Goal: Navigation & Orientation: Find specific page/section

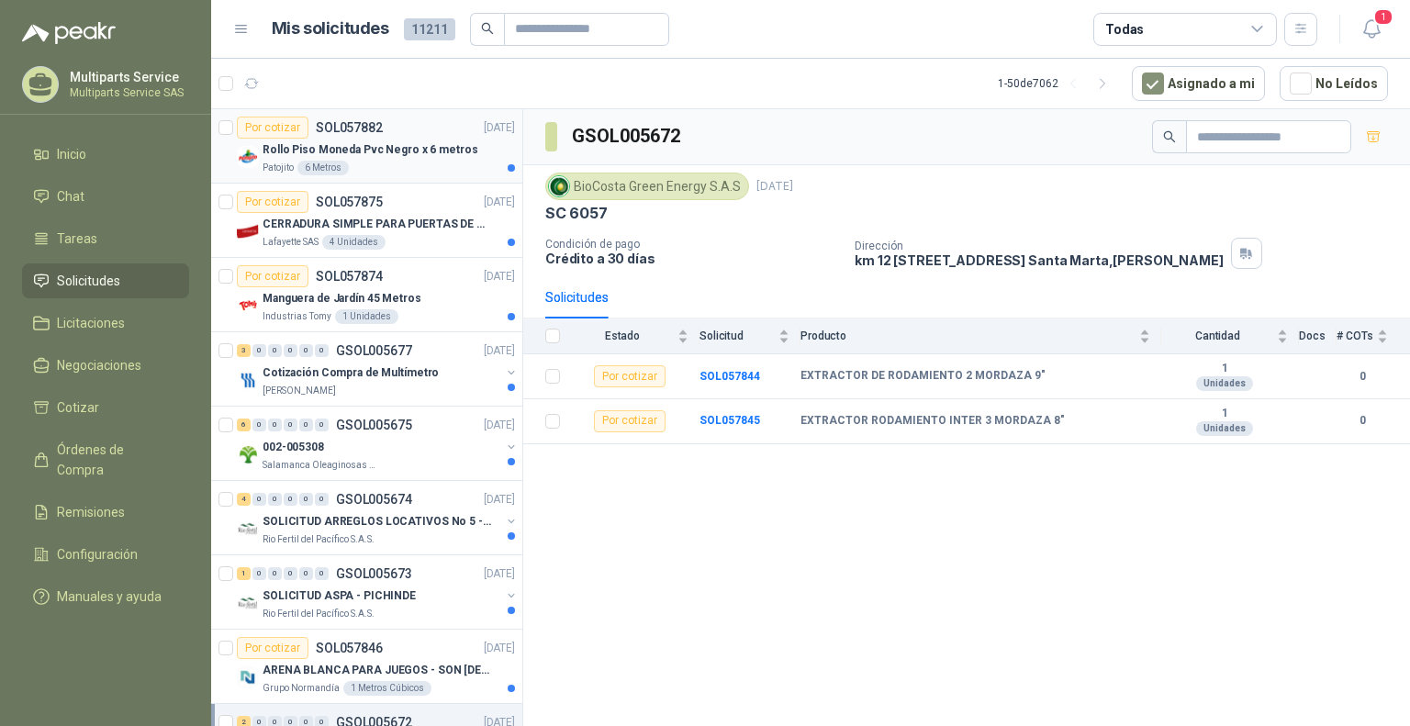
click at [440, 149] on p "Rollo Piso Moneda Pvc Negro x 6 metros" at bounding box center [369, 149] width 215 height 17
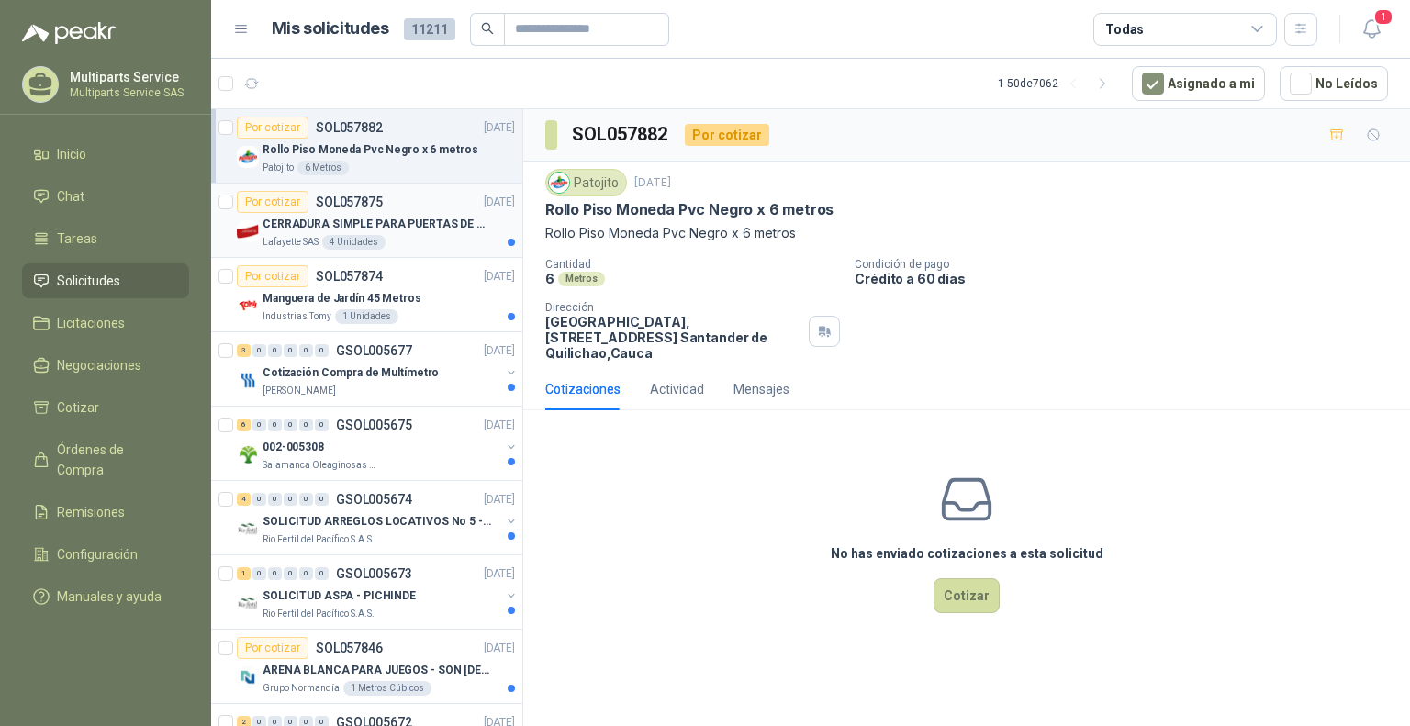
click at [407, 235] on div "Lafayette SAS 4 Unidades" at bounding box center [388, 242] width 252 height 15
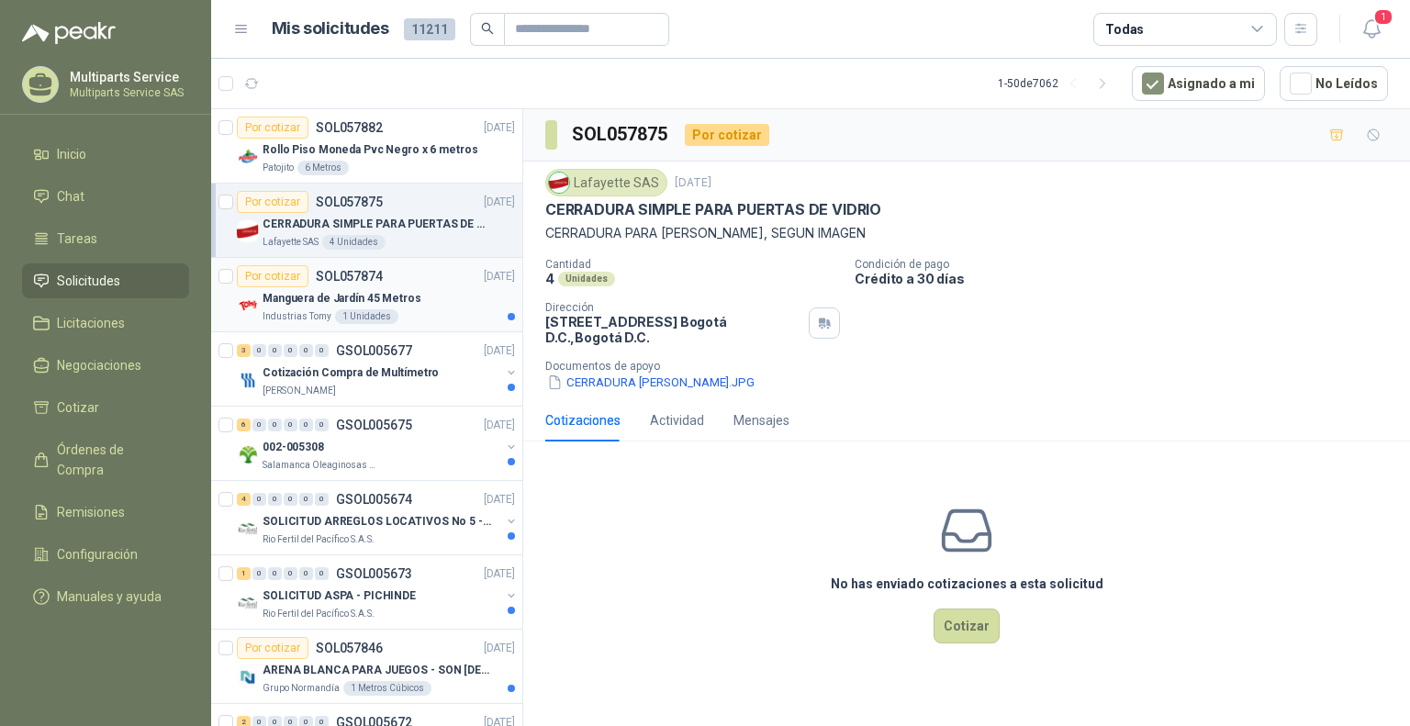
click at [411, 289] on div "Manguera de Jardín 45 Metros" at bounding box center [388, 298] width 252 height 22
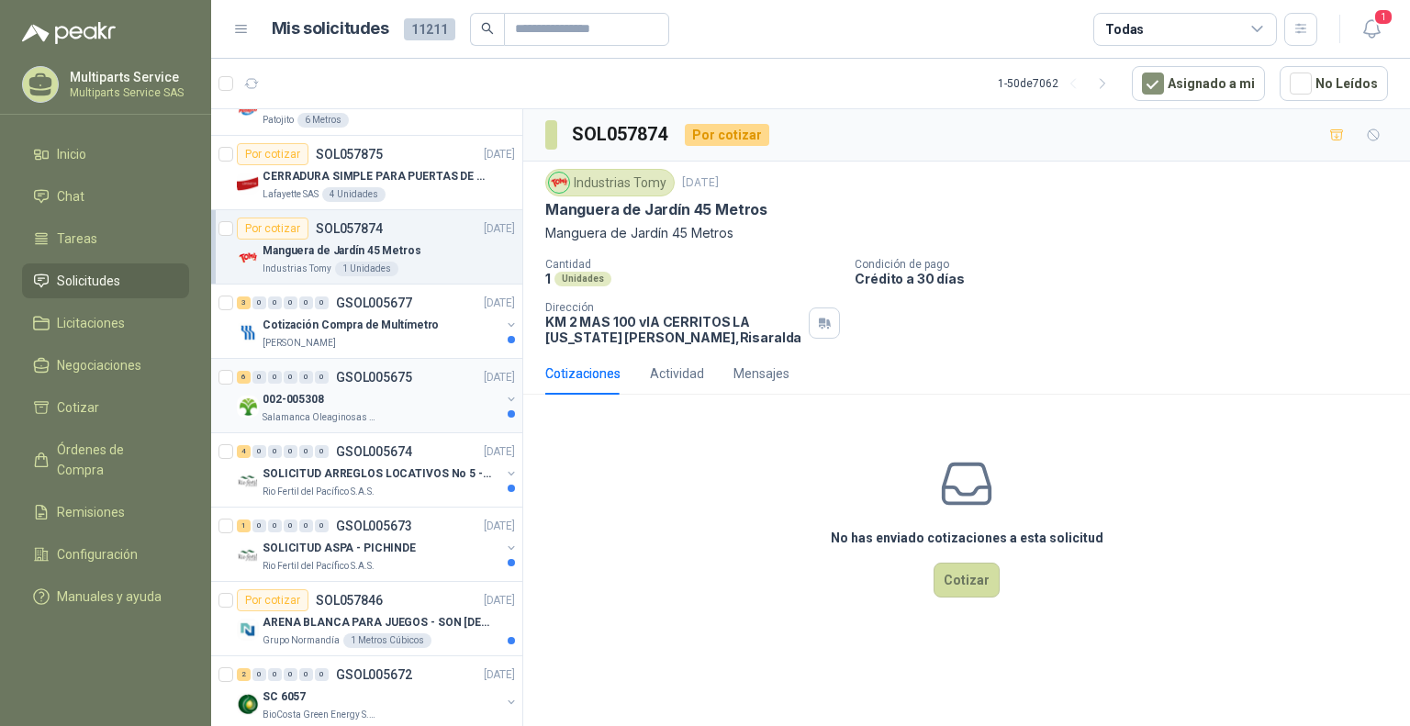
scroll to position [92, 0]
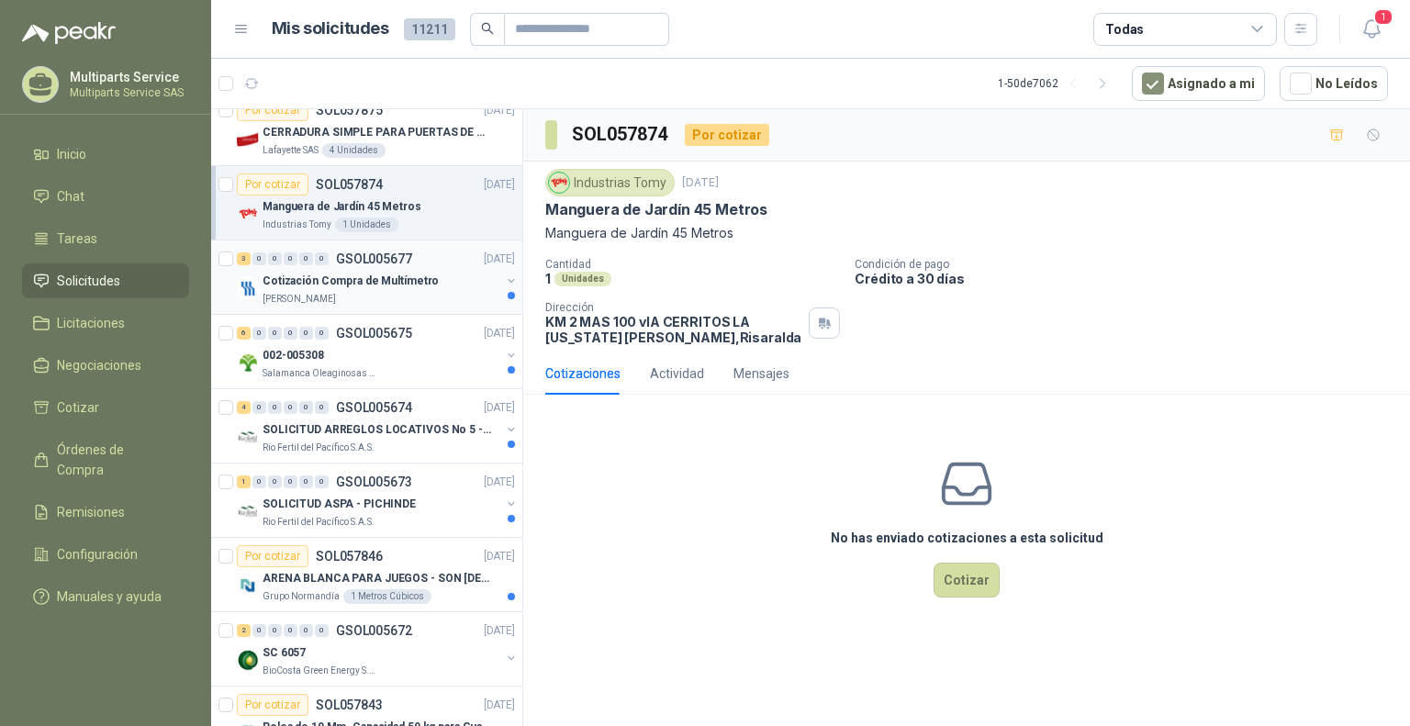
click at [396, 273] on p "Cotización Compra de Multímetro" at bounding box center [350, 281] width 176 height 17
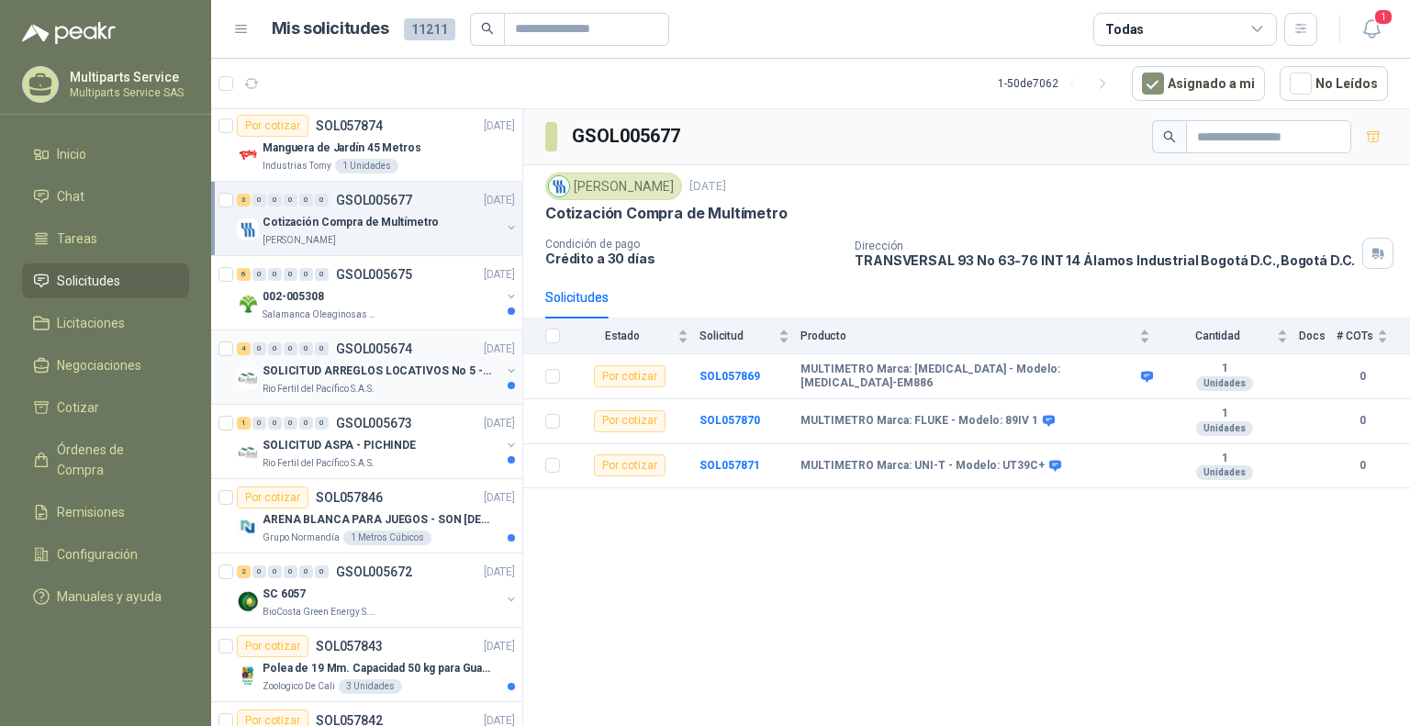
scroll to position [184, 0]
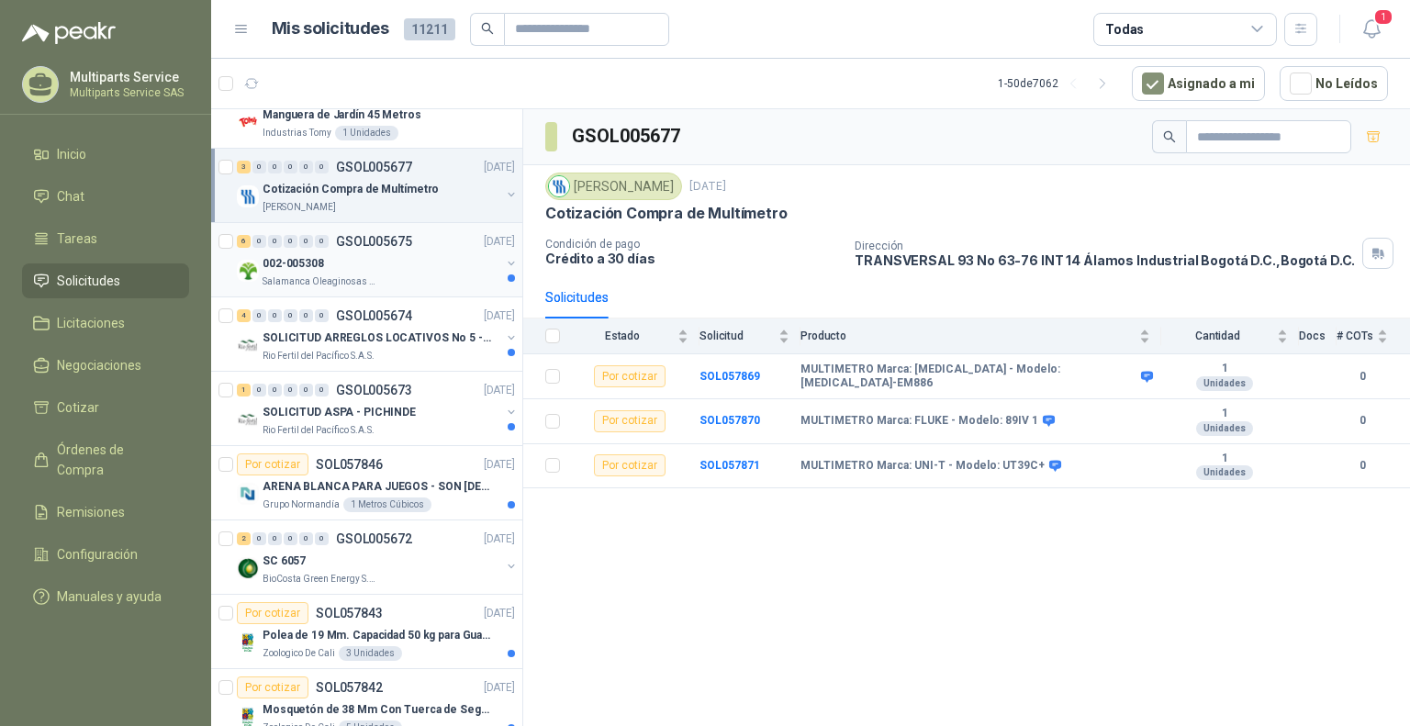
click at [436, 260] on div "002-005308" at bounding box center [381, 263] width 238 height 22
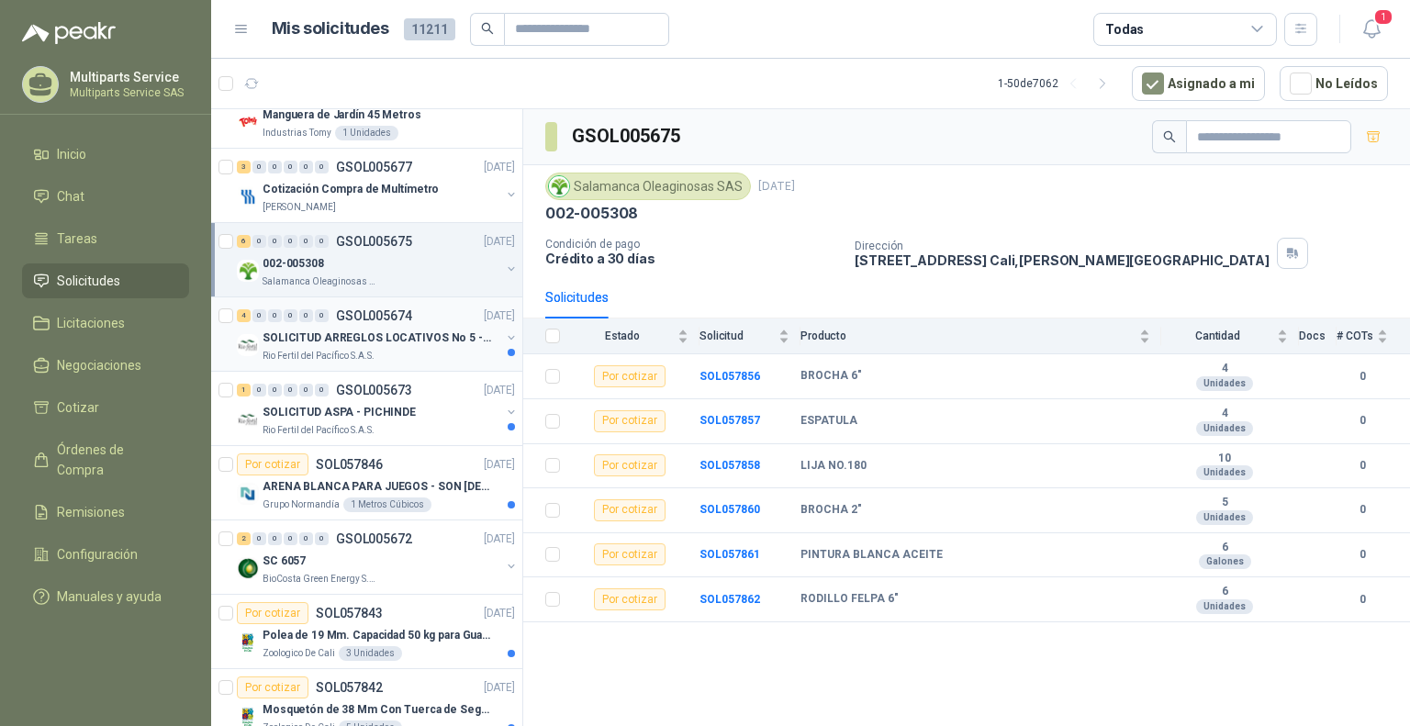
click at [418, 343] on p "SOLICITUD ARREGLOS LOCATIVOS No 5 - PICHINDE" at bounding box center [376, 337] width 229 height 17
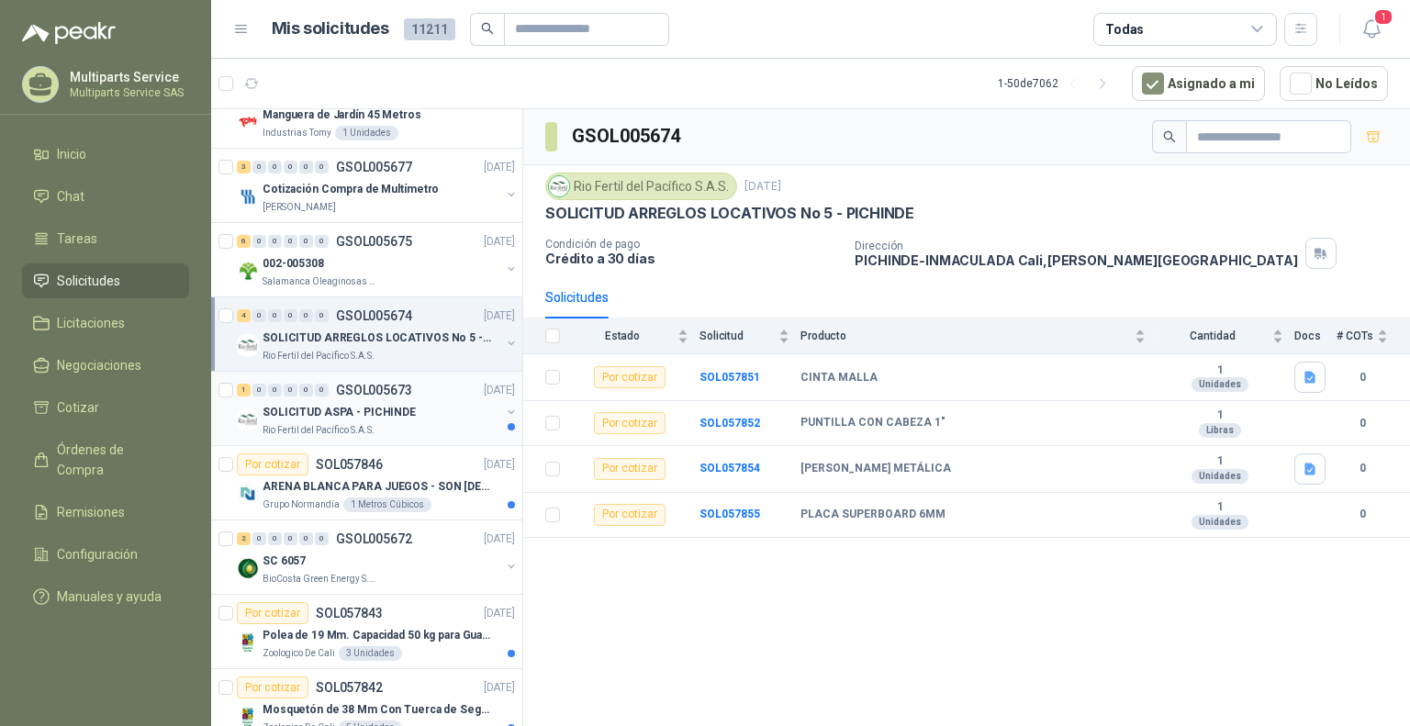
click at [450, 395] on div "1 0 0 0 0 0 GSOL005673 [DATE]" at bounding box center [378, 390] width 282 height 22
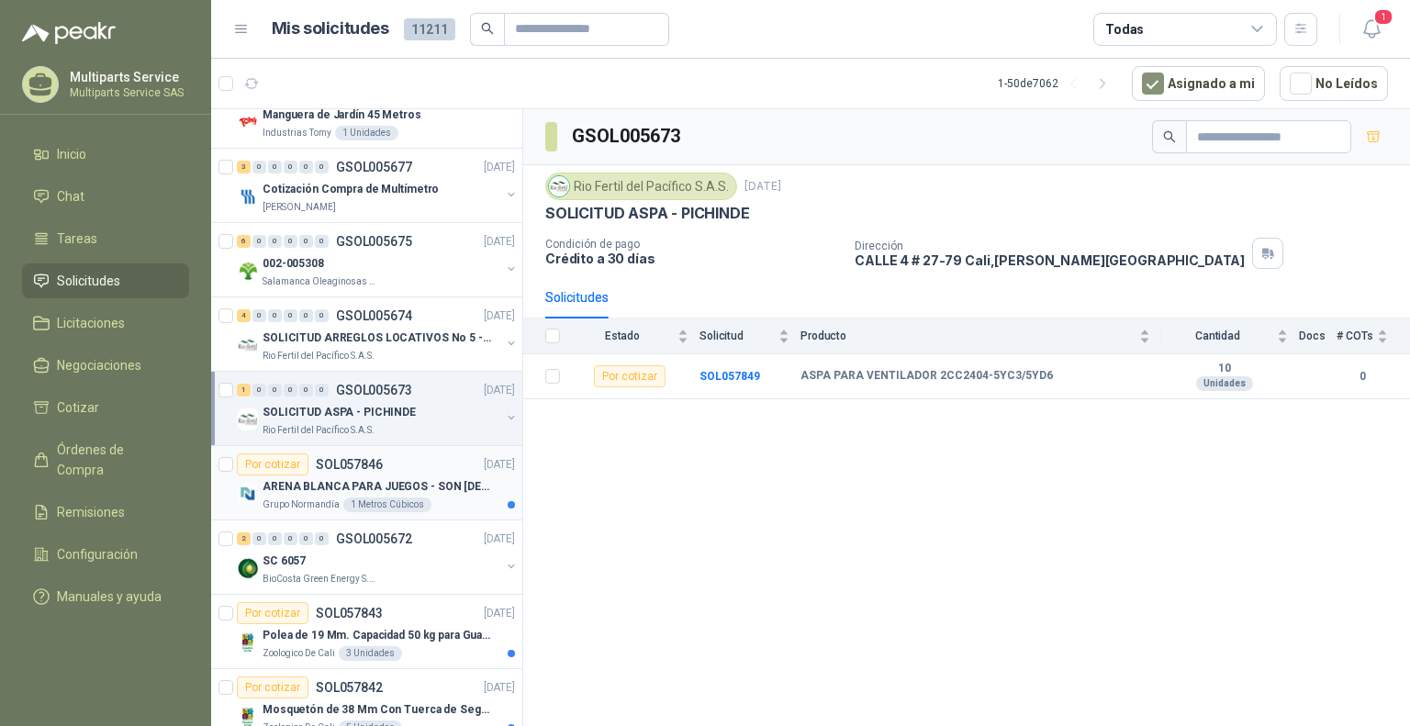
click at [460, 478] on p "ARENA BLANCA PARA JUEGOS - SON [DEMOGRAPHIC_DATA].31 METROS CUBICOS" at bounding box center [376, 486] width 229 height 17
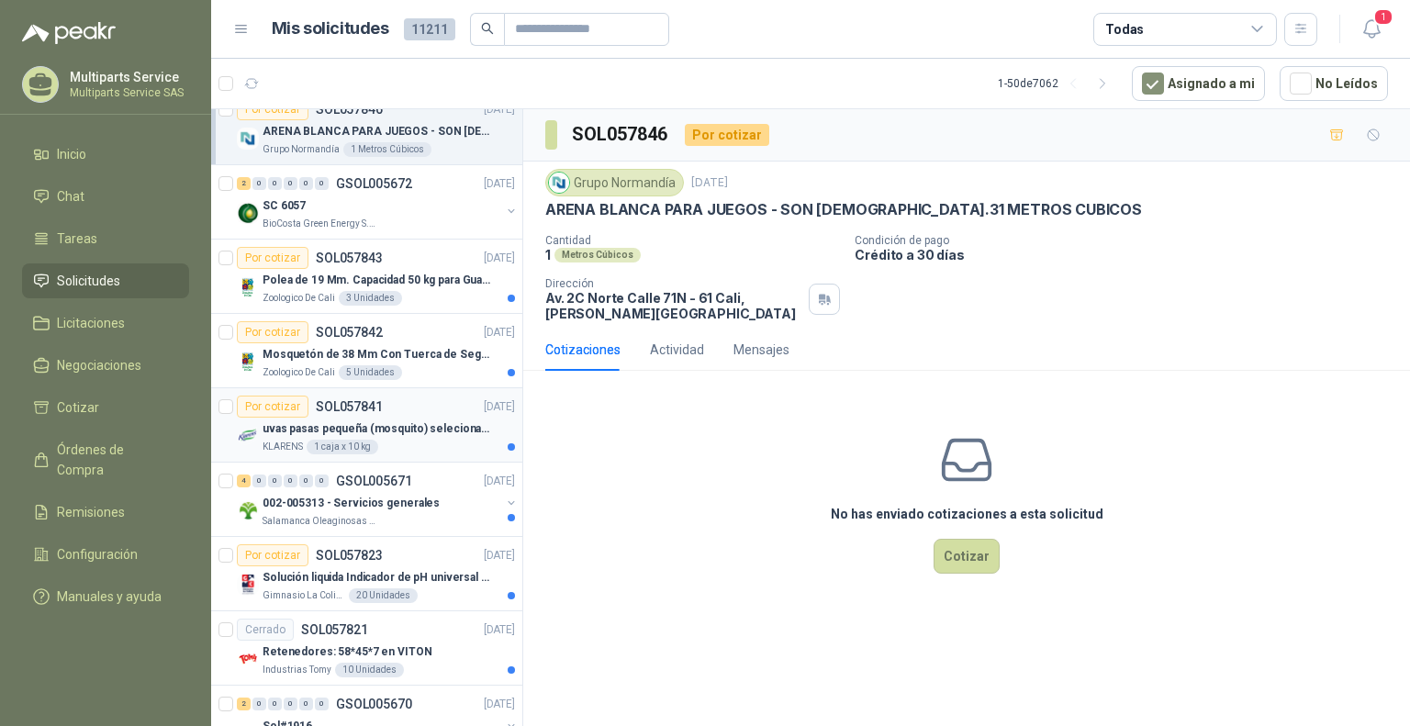
scroll to position [551, 0]
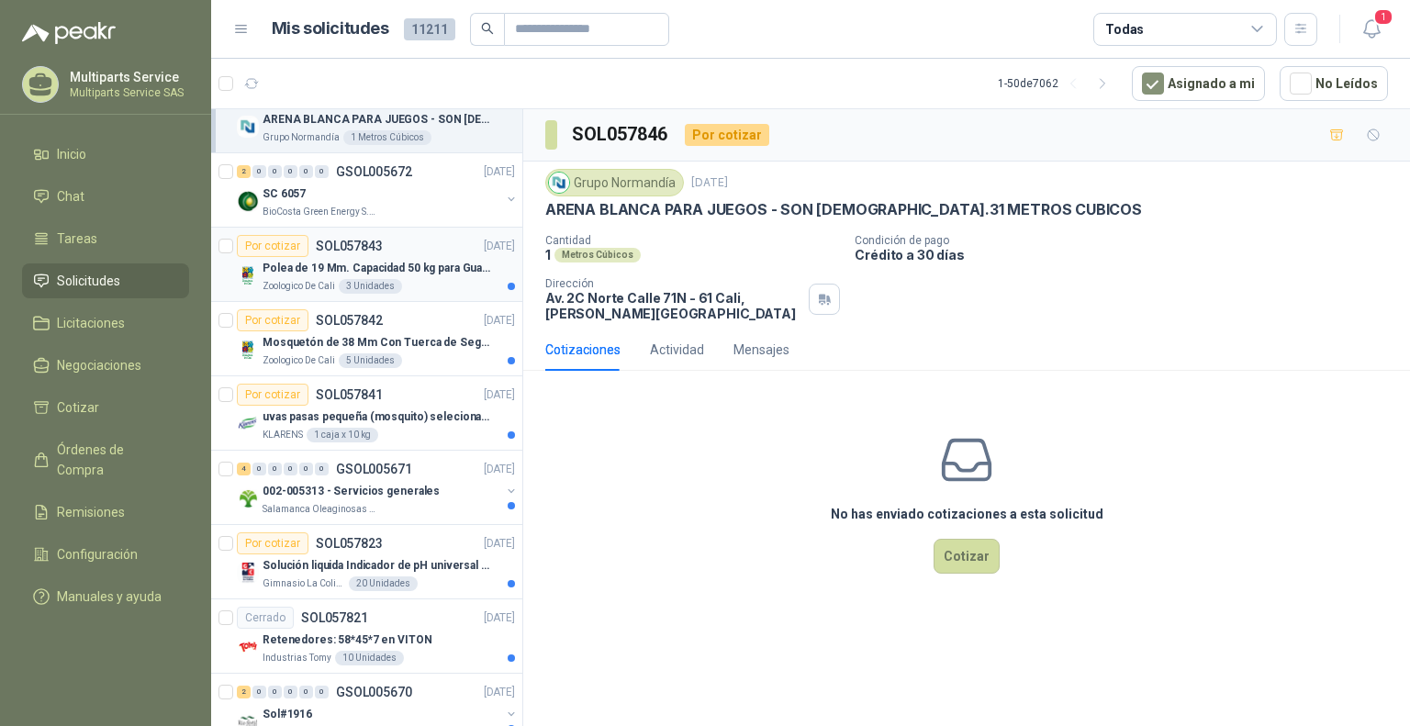
click at [448, 273] on p "Polea de 19 Mm. Capacidad 50 kg para Guaya. Cable O [GEOGRAPHIC_DATA]" at bounding box center [376, 268] width 229 height 17
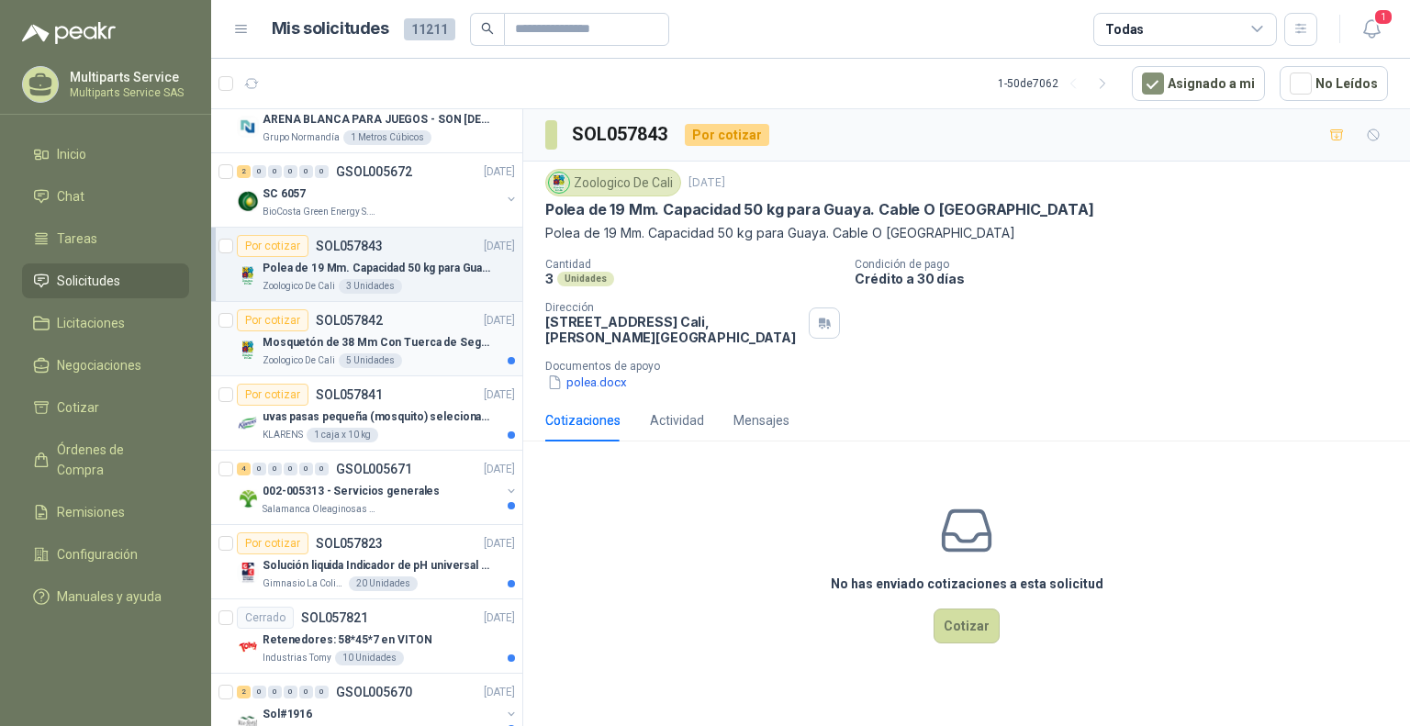
click at [436, 370] on article "Por cotizar SOL057842 [DATE] Mosquetón de 38 Mm Con Tuerca de Seguridad. Carga …" at bounding box center [366, 339] width 311 height 74
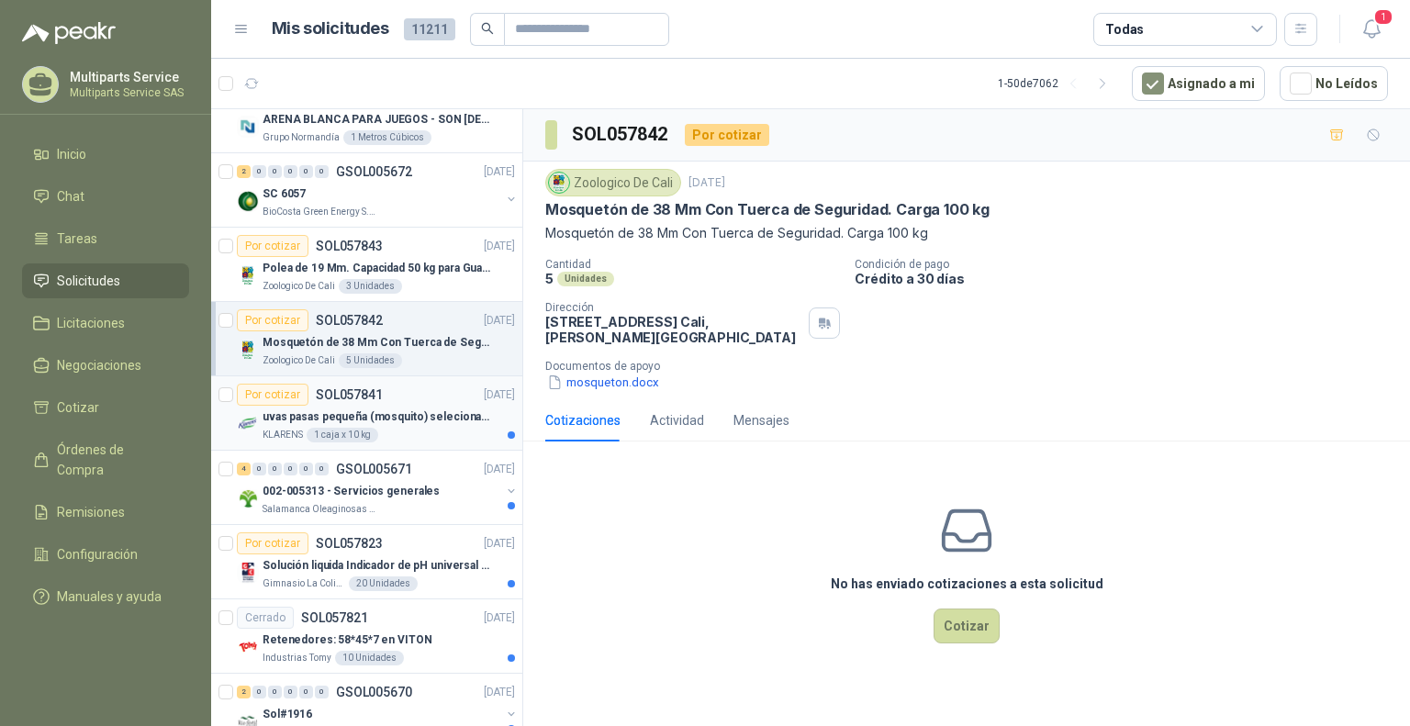
click at [436, 410] on p "uvas pasas pequeña (mosquito) selecionada" at bounding box center [376, 416] width 229 height 17
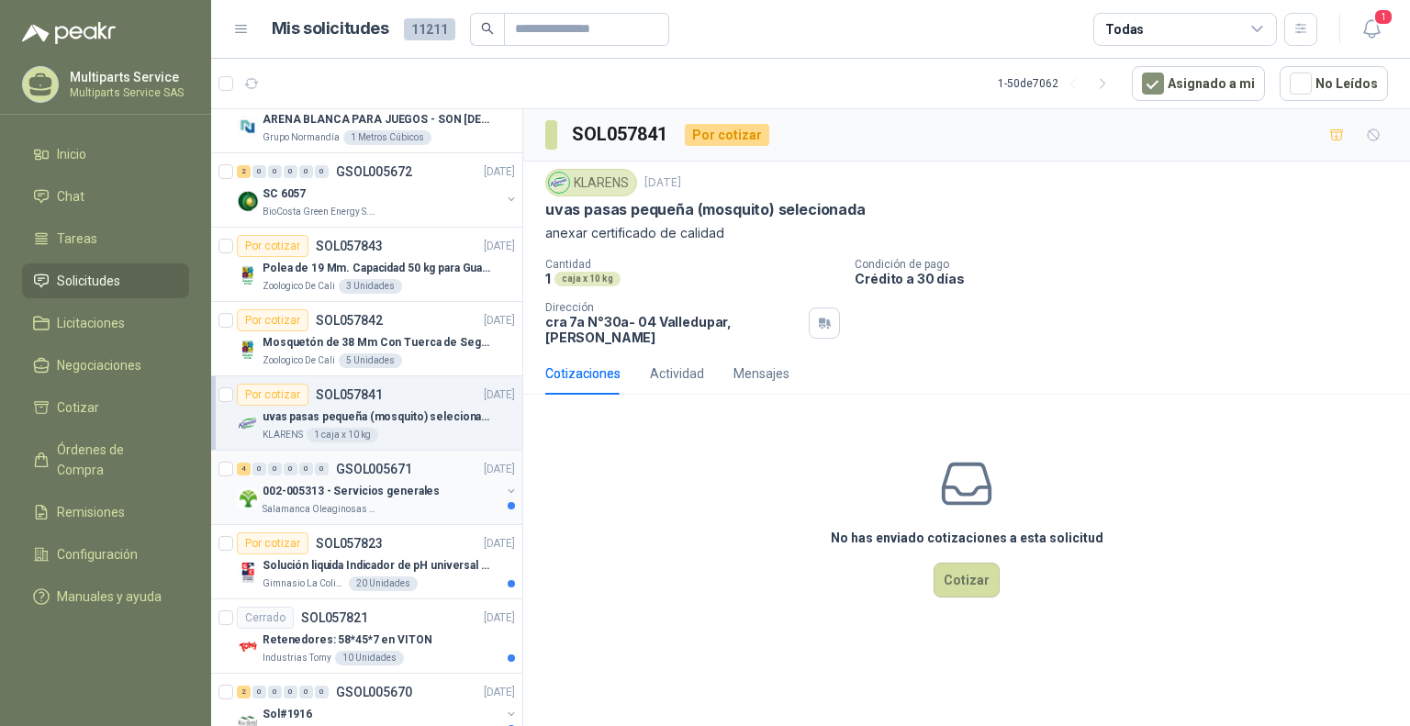
scroll to position [826, 0]
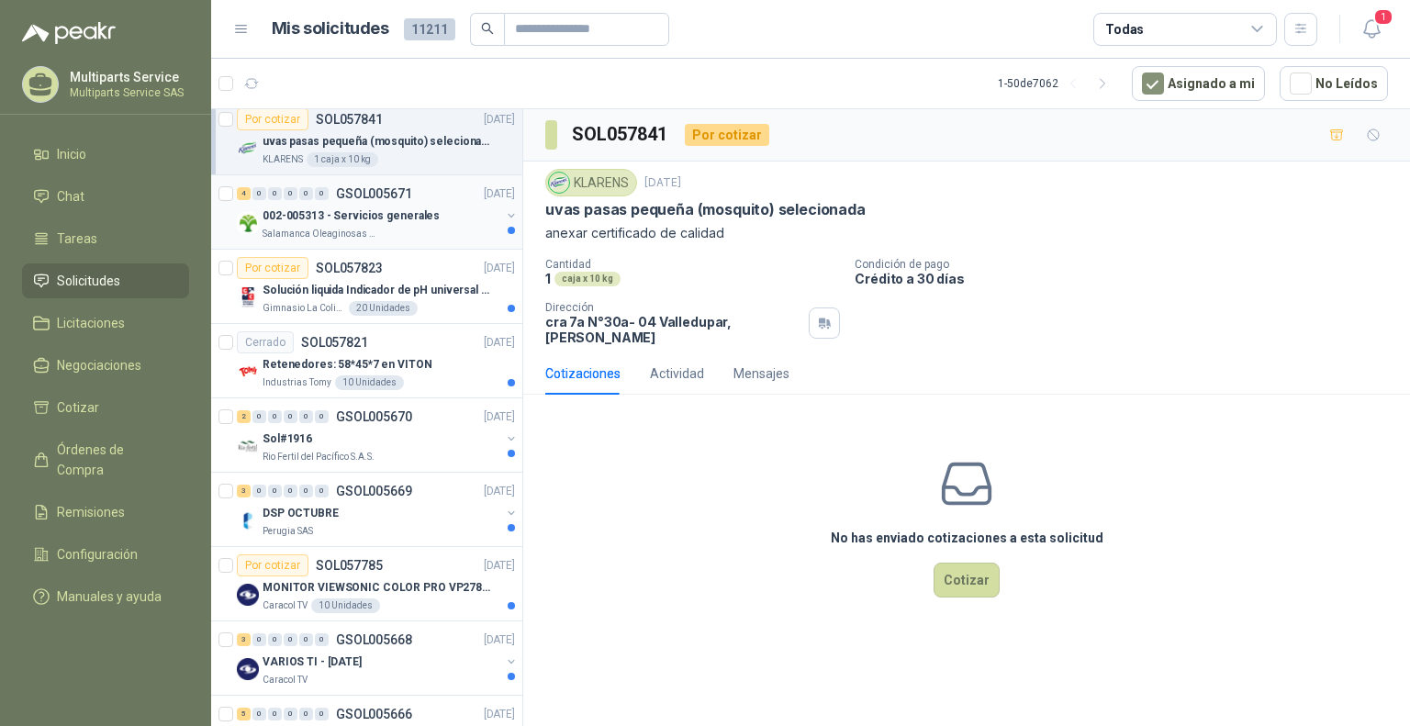
click at [444, 229] on div "Salamanca Oleaginosas SAS" at bounding box center [381, 234] width 238 height 15
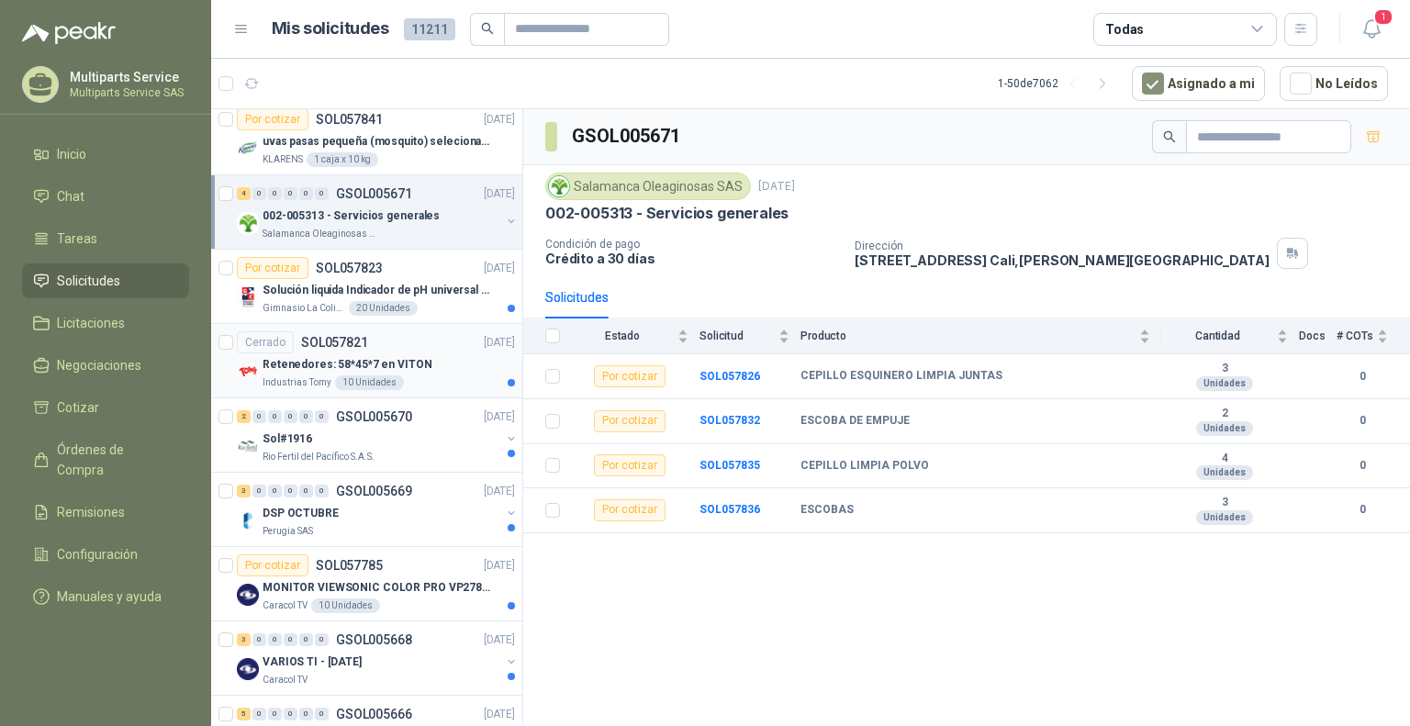
click at [429, 339] on div "Cerrado SOL057821 [DATE]" at bounding box center [376, 342] width 278 height 22
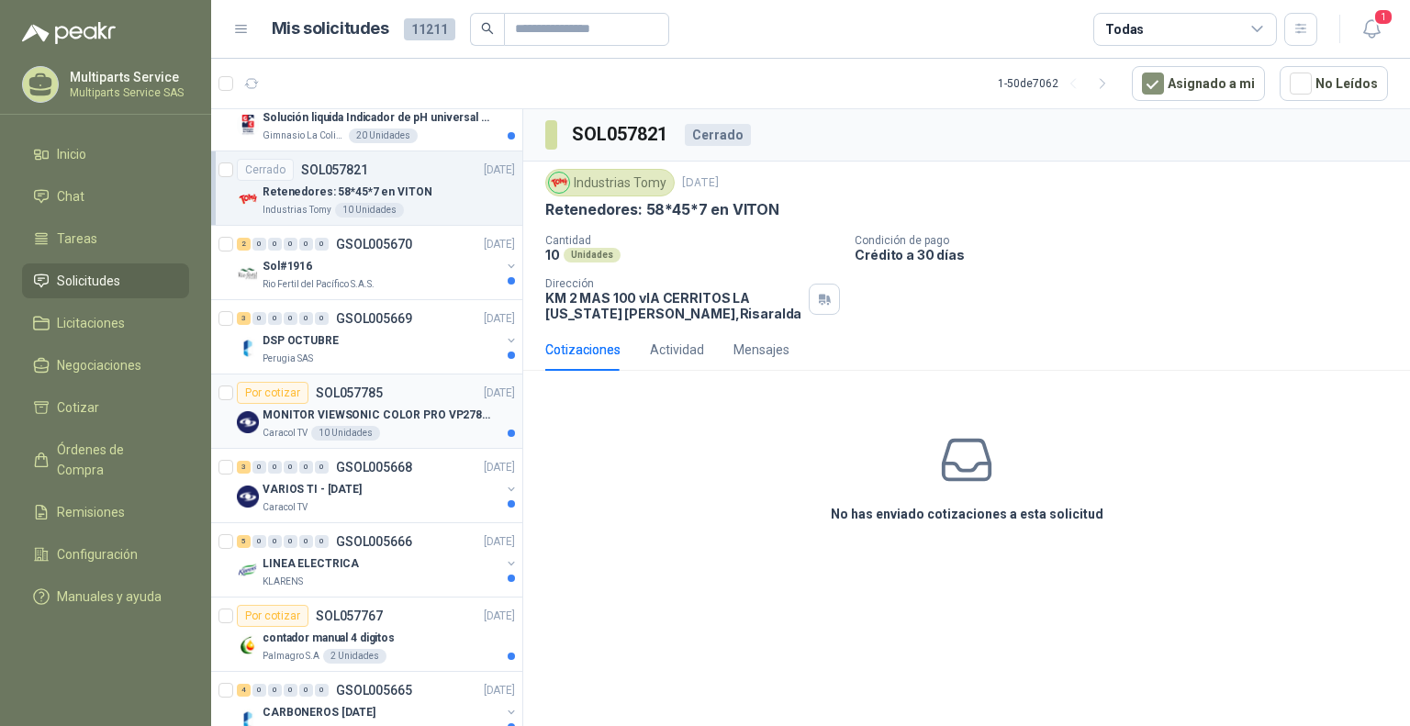
scroll to position [1009, 0]
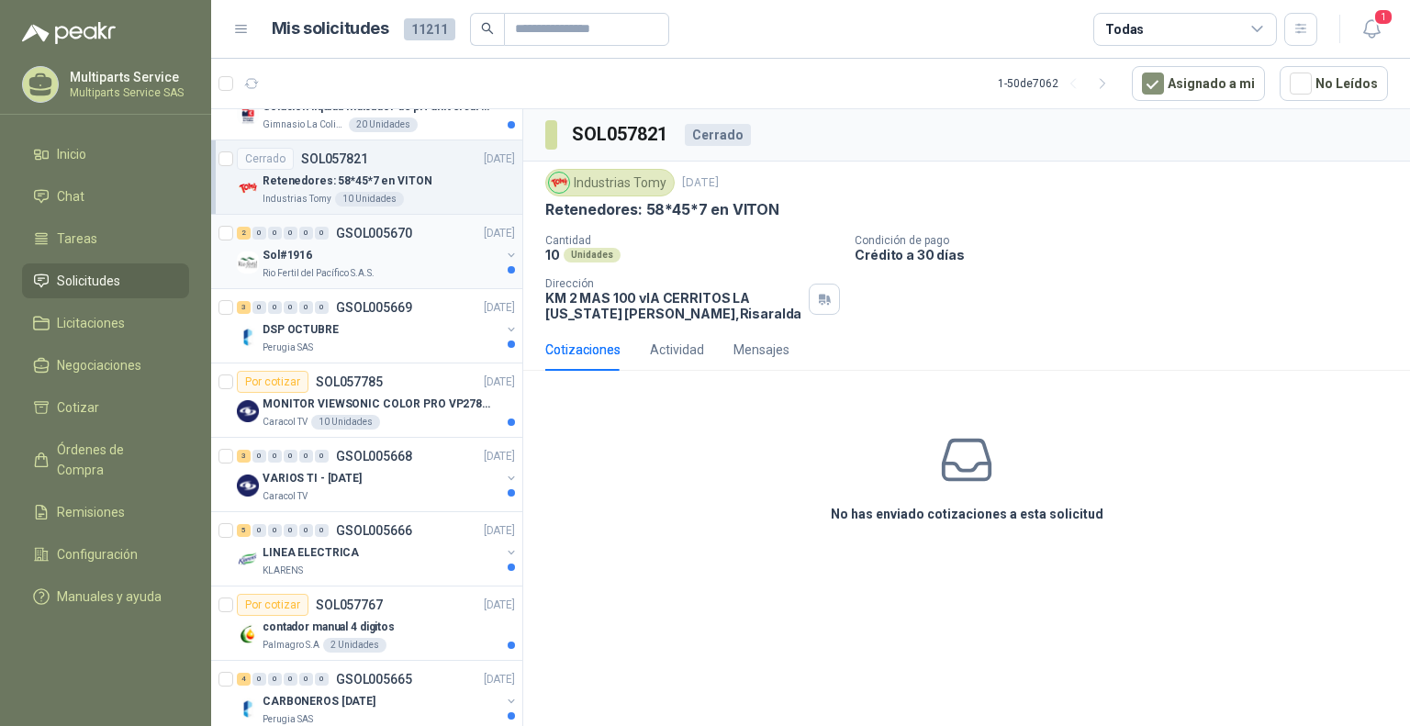
click at [449, 266] on div "Rio Fertil del Pacífico S.A.S." at bounding box center [381, 273] width 238 height 15
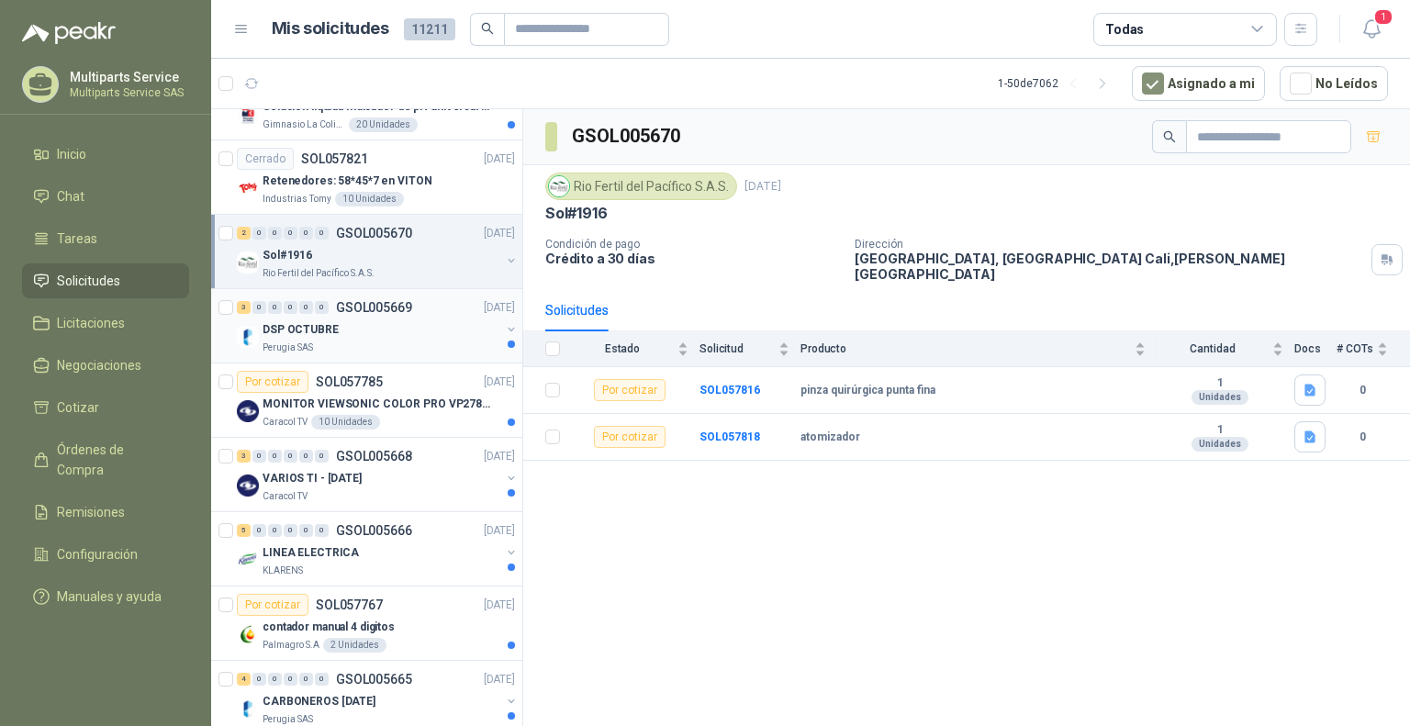
click at [443, 333] on div "DSP OCTUBRE" at bounding box center [381, 329] width 238 height 22
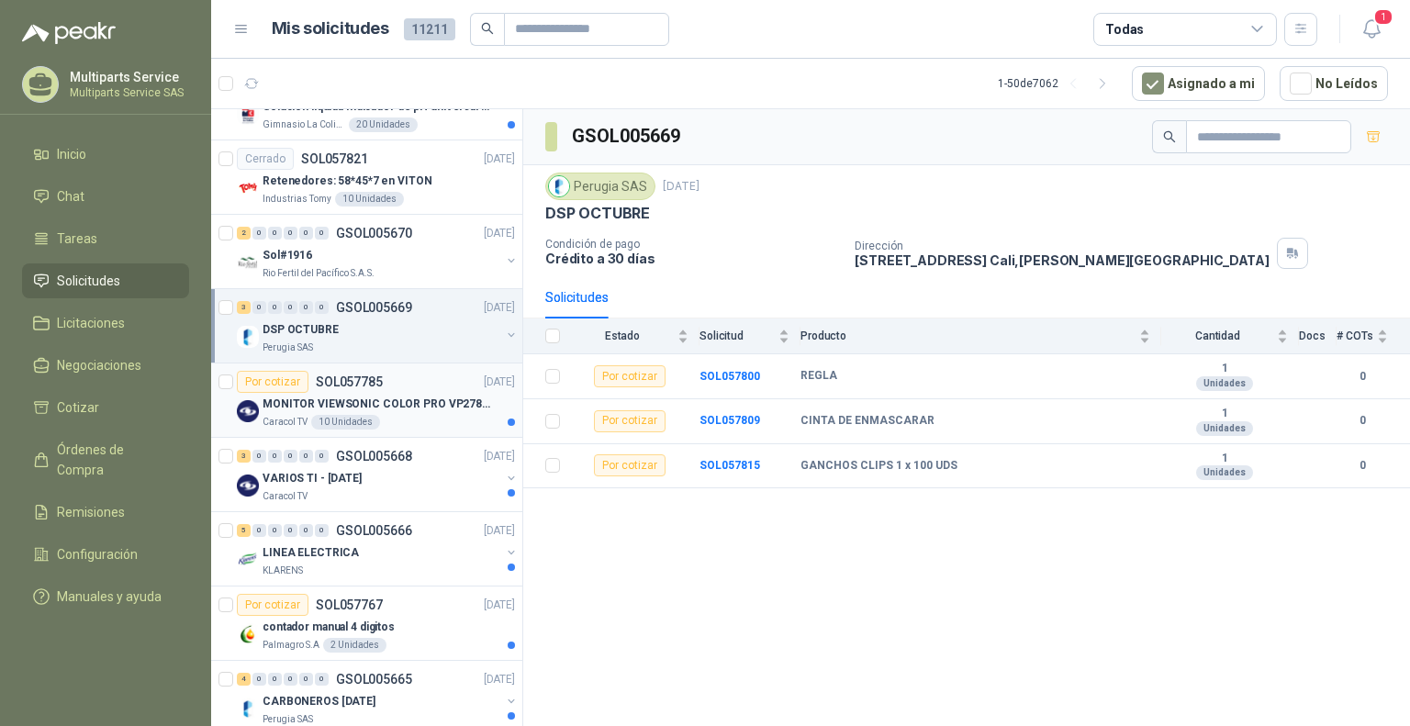
scroll to position [1101, 0]
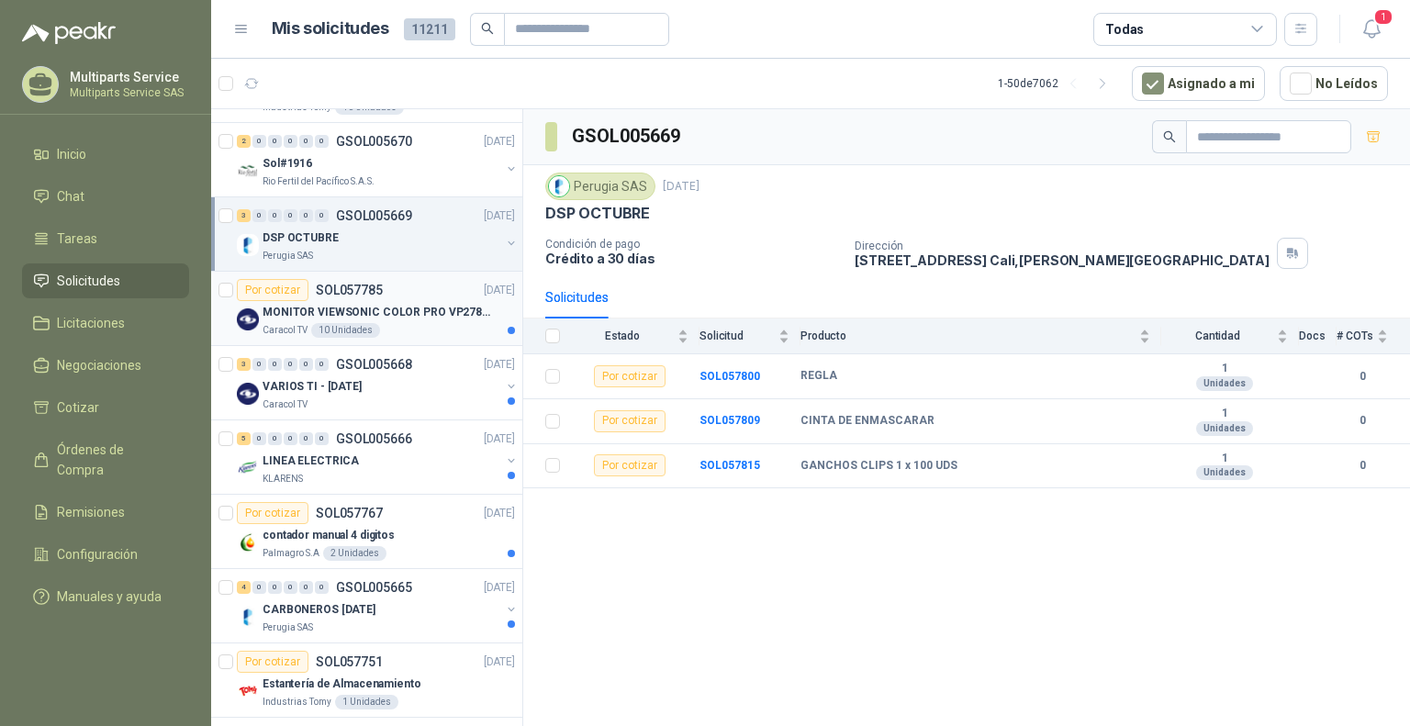
click at [448, 290] on div "Por cotizar SOL057785 [DATE]" at bounding box center [376, 290] width 278 height 22
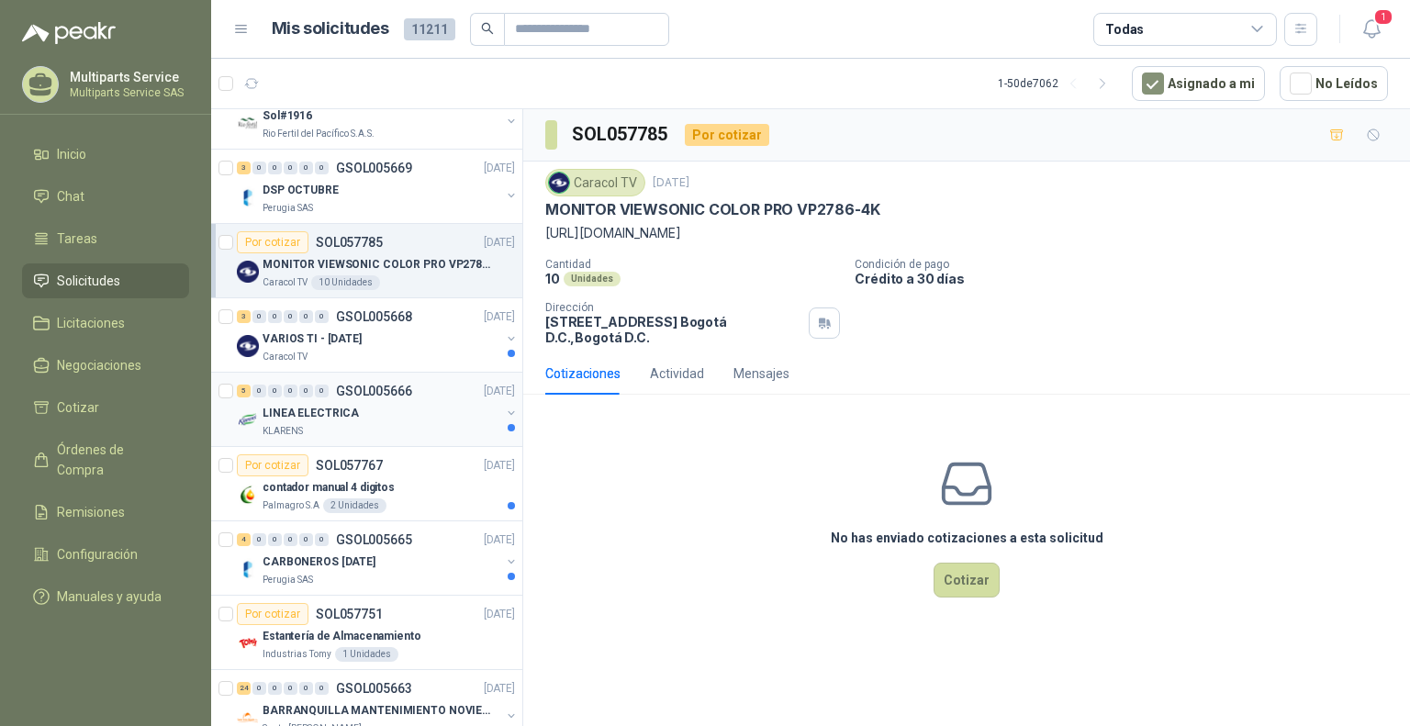
scroll to position [1193, 0]
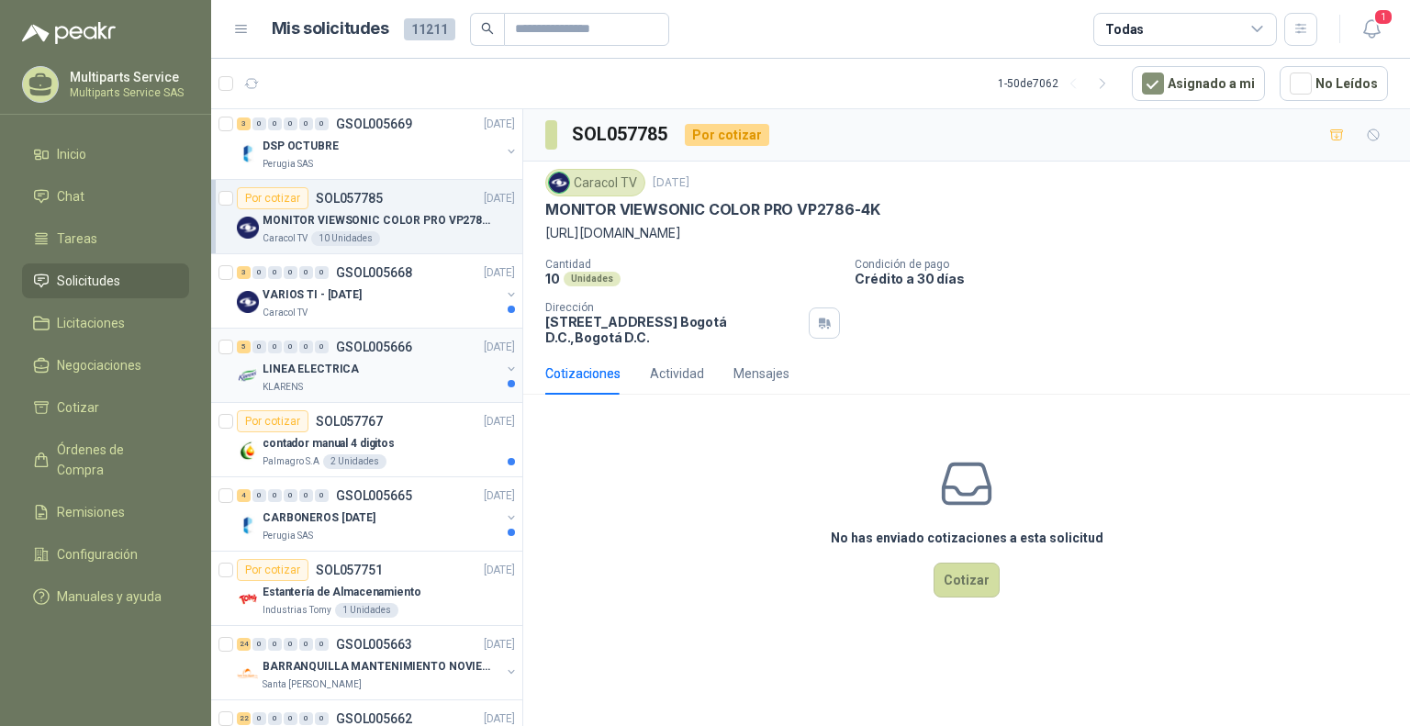
click at [465, 358] on div "LINEA ELECTRICA" at bounding box center [381, 369] width 238 height 22
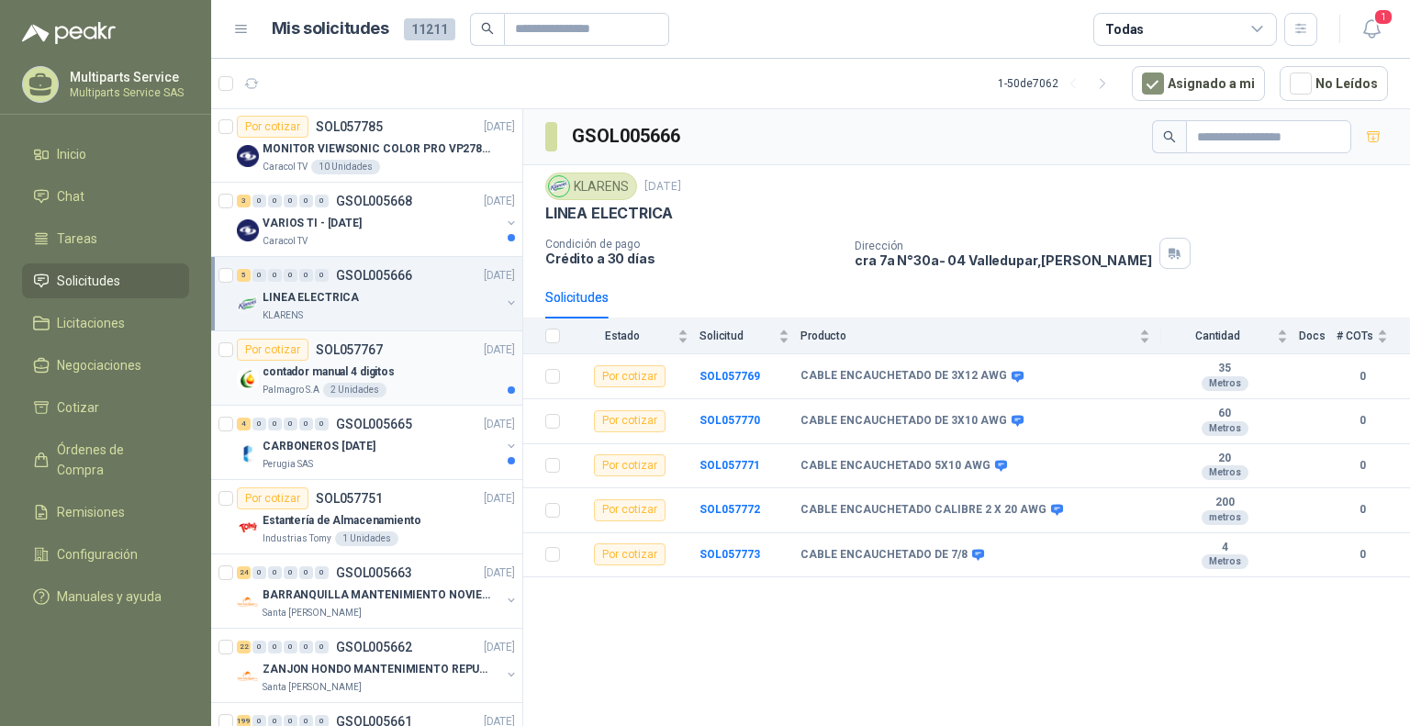
scroll to position [1377, 0]
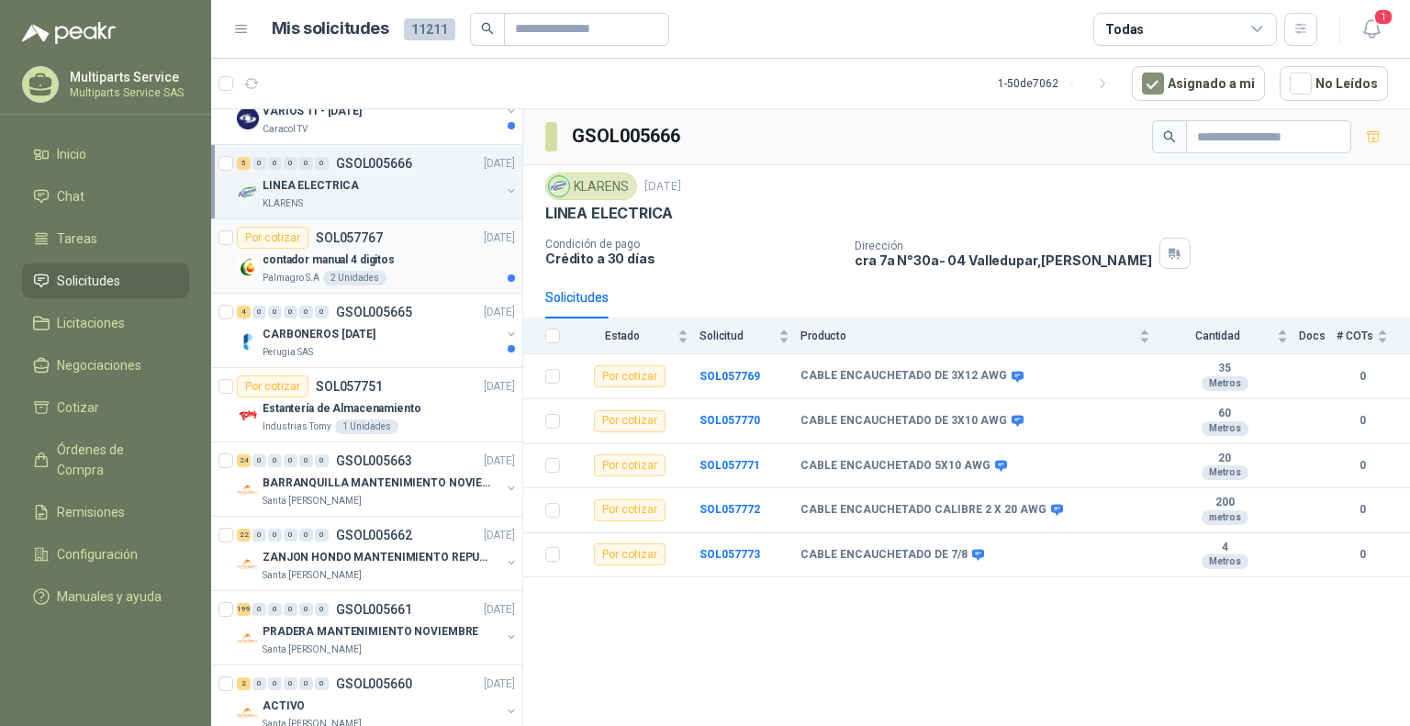
click at [453, 263] on div "contador manual 4 digitos" at bounding box center [388, 260] width 252 height 22
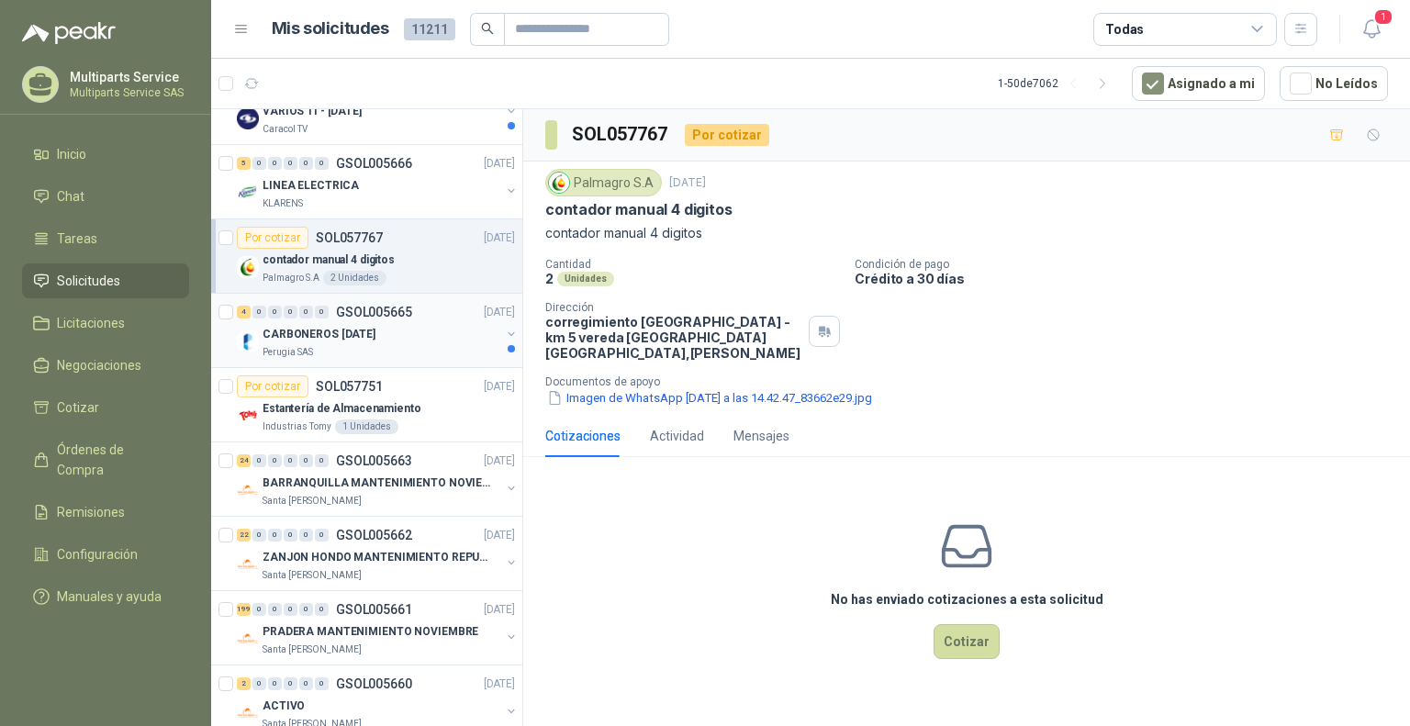
click at [418, 323] on div "CARBONEROS [DATE]" at bounding box center [381, 334] width 238 height 22
